Goal: Transaction & Acquisition: Purchase product/service

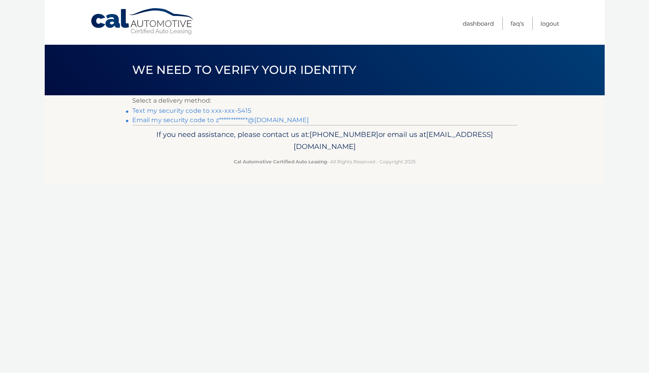
click at [199, 111] on link "Text my security code to xxx-xxx-5415" at bounding box center [191, 110] width 119 height 7
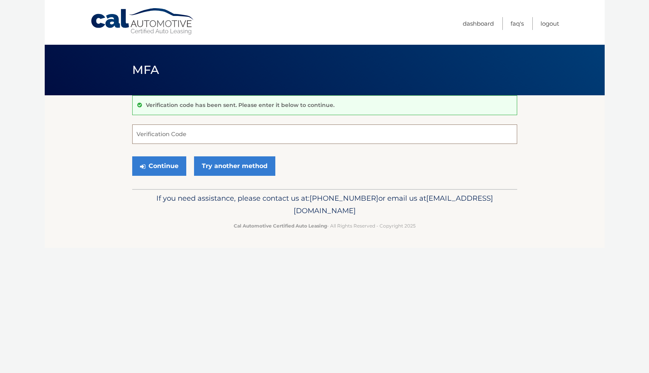
click at [166, 132] on input "Verification Code" at bounding box center [324, 133] width 385 height 19
type input "911300"
click at [132, 156] on button "Continue" at bounding box center [159, 165] width 54 height 19
click at [159, 165] on button "Continue" at bounding box center [159, 165] width 54 height 19
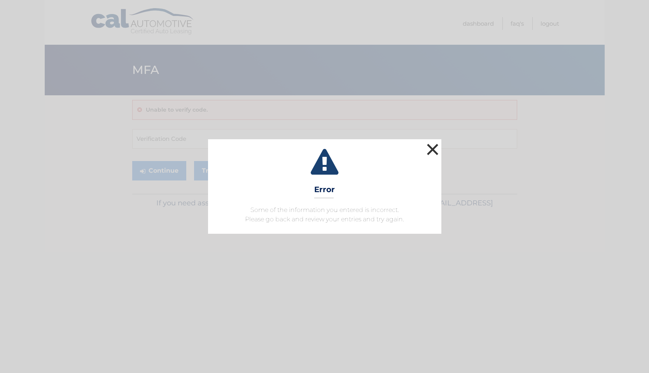
click at [434, 151] on button "×" at bounding box center [433, 150] width 16 height 16
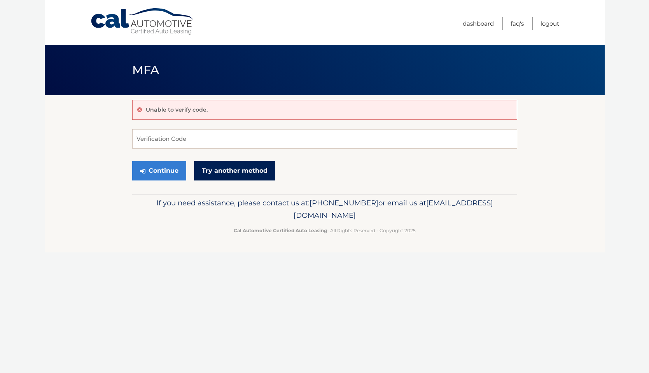
click at [214, 169] on link "Try another method" at bounding box center [234, 170] width 81 height 19
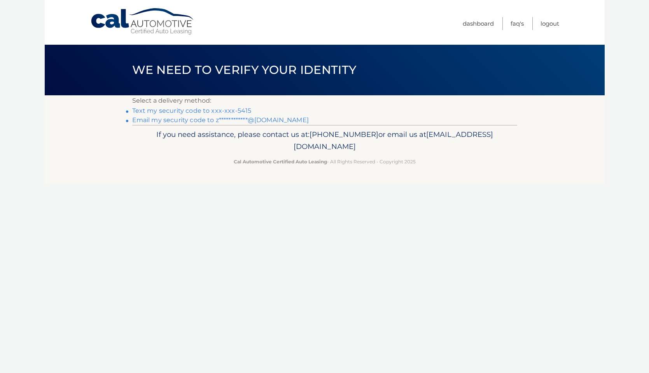
click at [191, 112] on link "Text my security code to xxx-xxx-5415" at bounding box center [191, 110] width 119 height 7
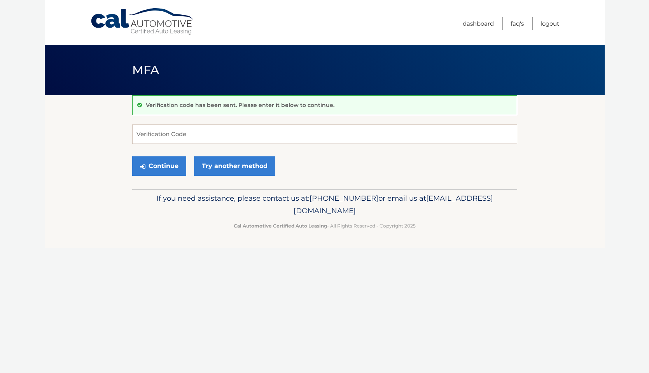
click at [185, 145] on form "Verification Code Continue Try another method" at bounding box center [324, 151] width 385 height 55
click at [179, 133] on input "Verification Code" at bounding box center [324, 133] width 385 height 19
type input "448274"
click at [158, 167] on button "Continue" at bounding box center [159, 165] width 54 height 19
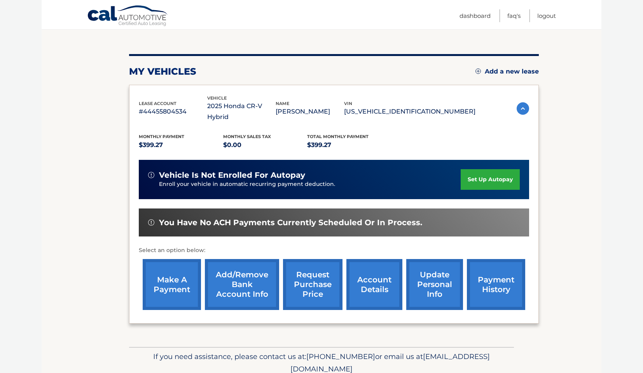
scroll to position [98, 0]
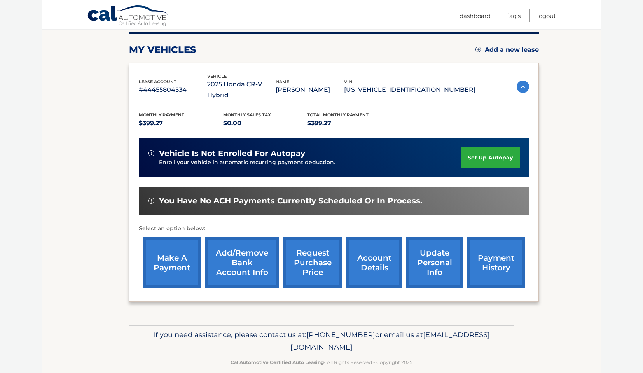
click at [154, 243] on link "make a payment" at bounding box center [172, 262] width 58 height 51
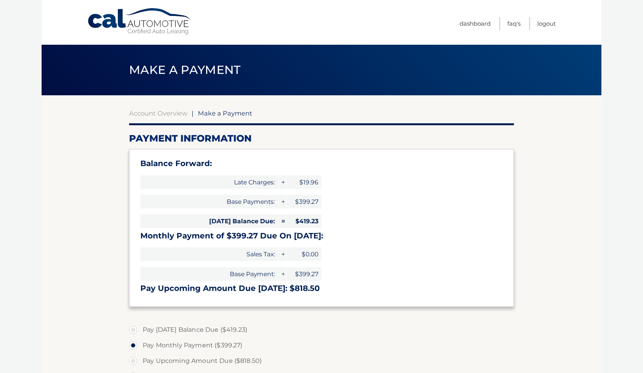
select select "MmZhMDc0MTQtMmI2Mi00YjhiLTgwMzItZWMyMzQ0OTUwNGM5"
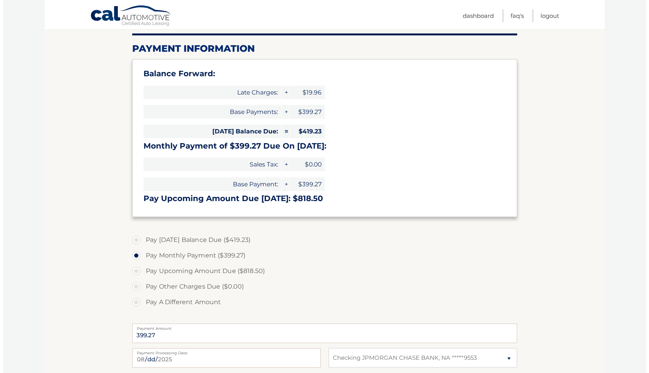
scroll to position [176, 0]
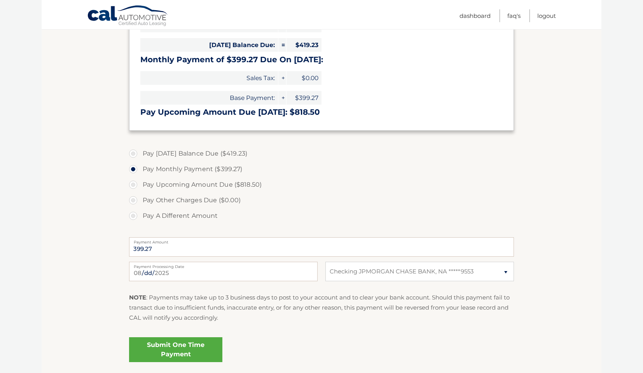
click at [198, 154] on label "Pay Today's Balance Due ($419.23)" at bounding box center [321, 154] width 385 height 16
click at [140, 154] on input "Pay Today's Balance Due ($419.23)" at bounding box center [136, 152] width 8 height 12
radio input "true"
type input "419.23"
click at [177, 349] on link "Submit One Time Payment" at bounding box center [175, 349] width 93 height 25
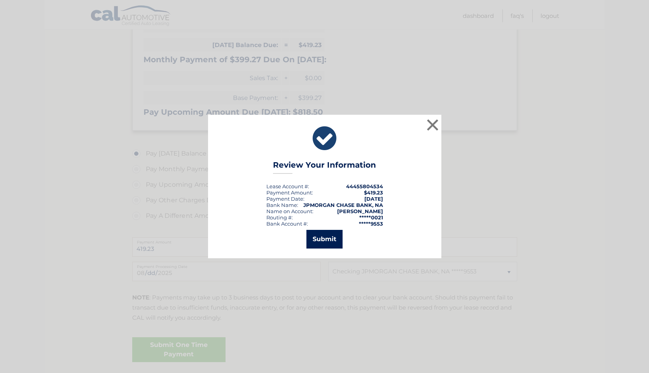
click at [329, 239] on button "Submit" at bounding box center [325, 239] width 36 height 19
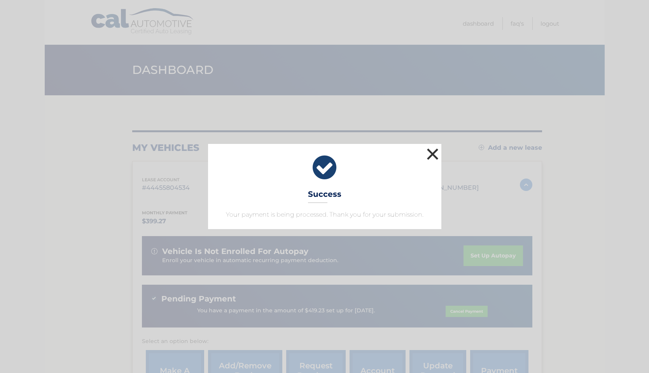
click at [430, 154] on button "×" at bounding box center [433, 154] width 16 height 16
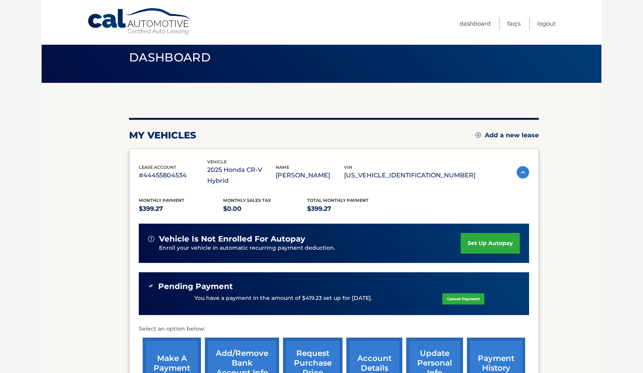
scroll to position [113, 0]
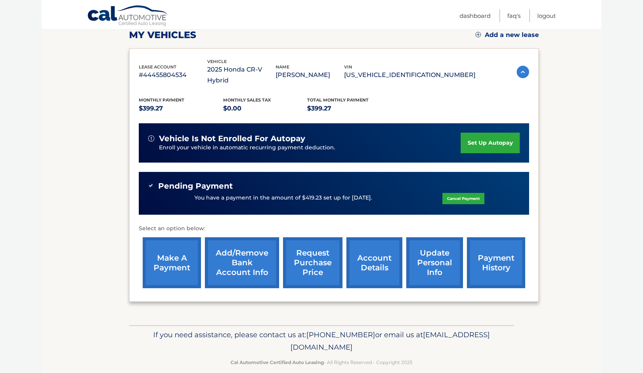
click at [444, 250] on link "update personal info" at bounding box center [434, 262] width 57 height 51
